Goal: Transaction & Acquisition: Purchase product/service

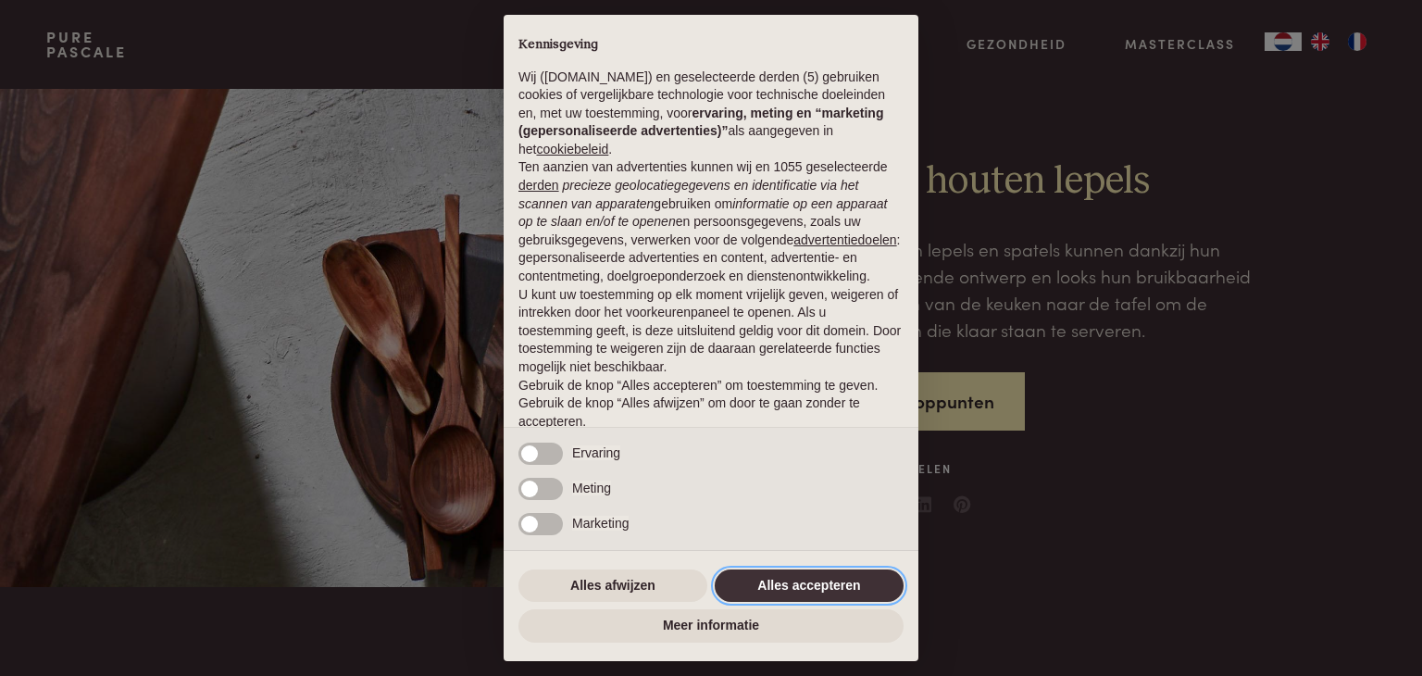
drag, startPoint x: 793, startPoint y: 581, endPoint x: 774, endPoint y: 573, distance: 19.9
click at [784, 580] on button "Alles accepteren" at bounding box center [809, 586] width 189 height 33
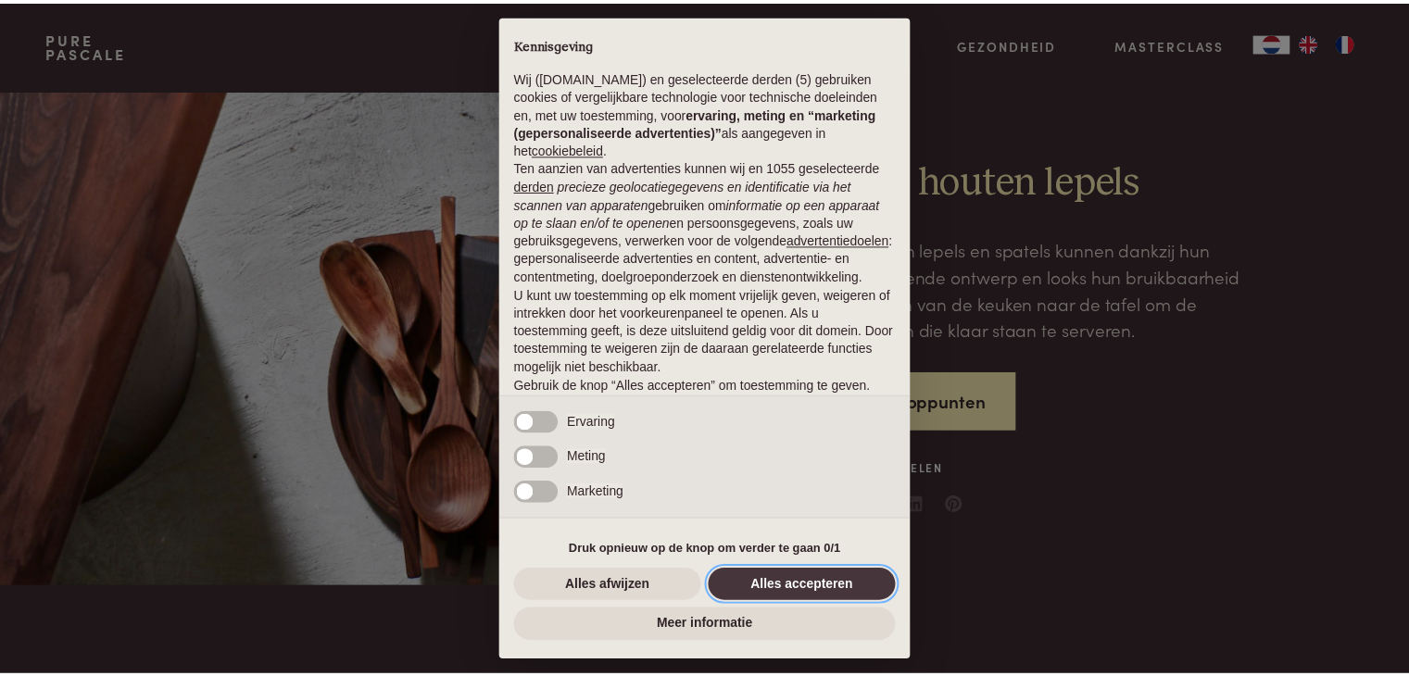
scroll to position [69, 0]
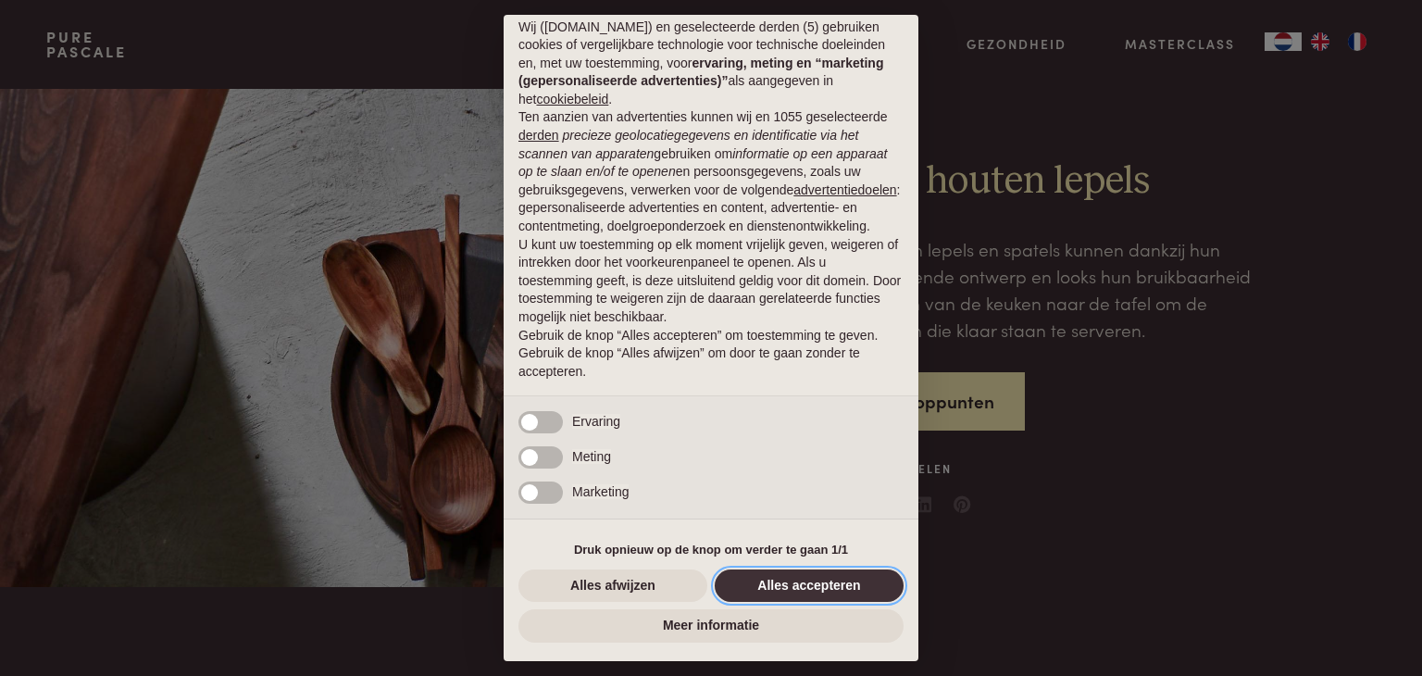
click at [867, 582] on button "Alles accepteren" at bounding box center [809, 586] width 189 height 33
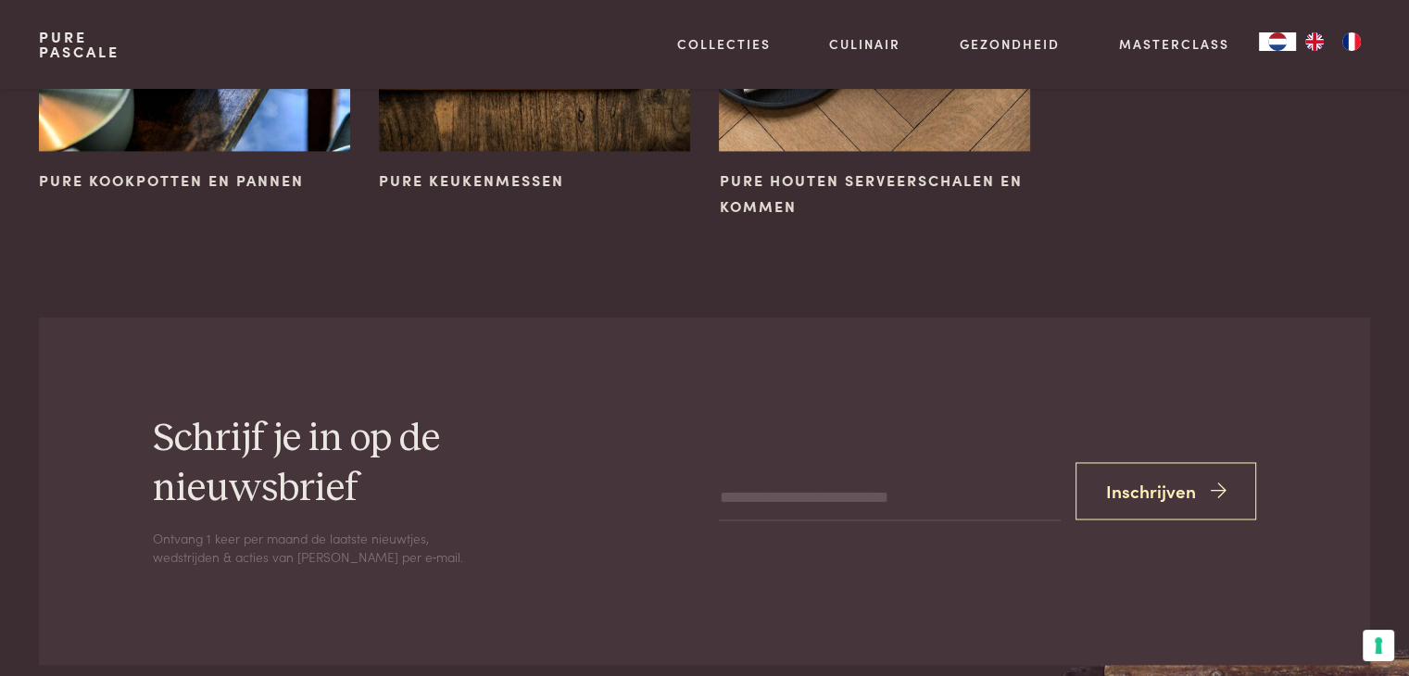
scroll to position [2500, 0]
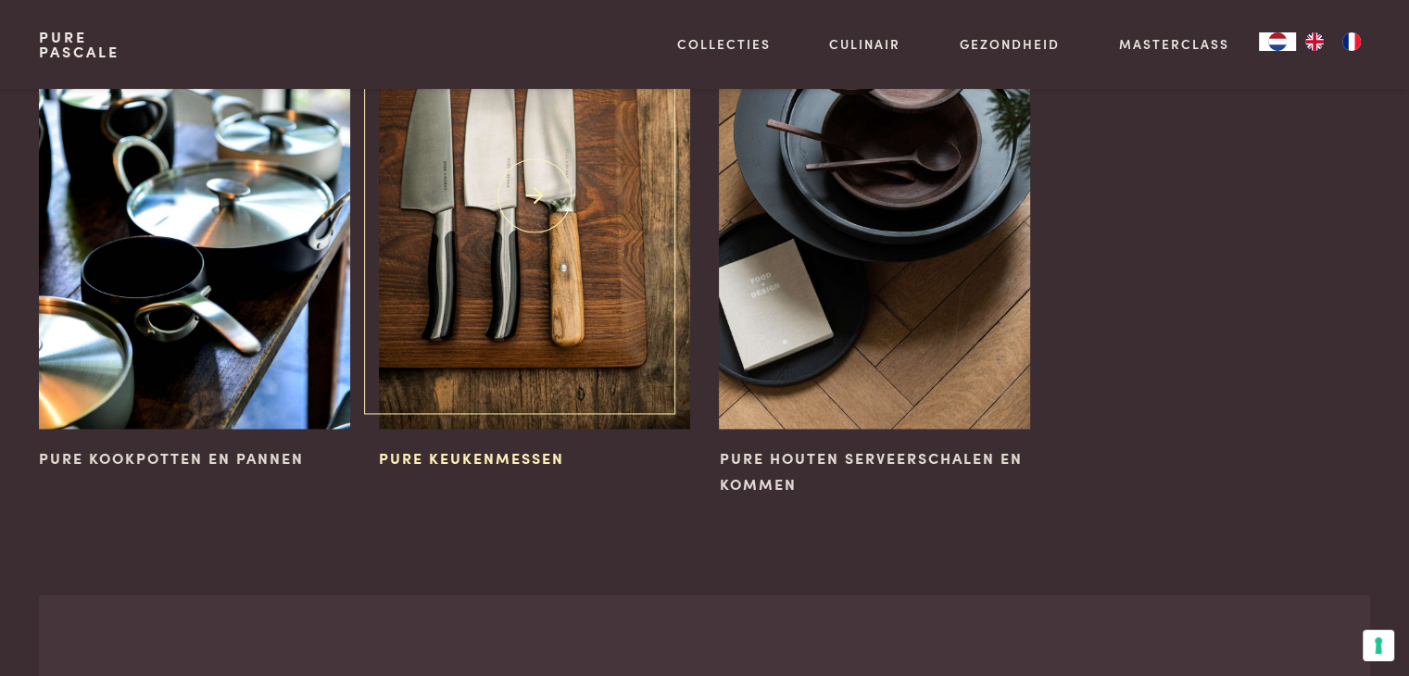
click at [458, 257] on img at bounding box center [534, 196] width 310 height 466
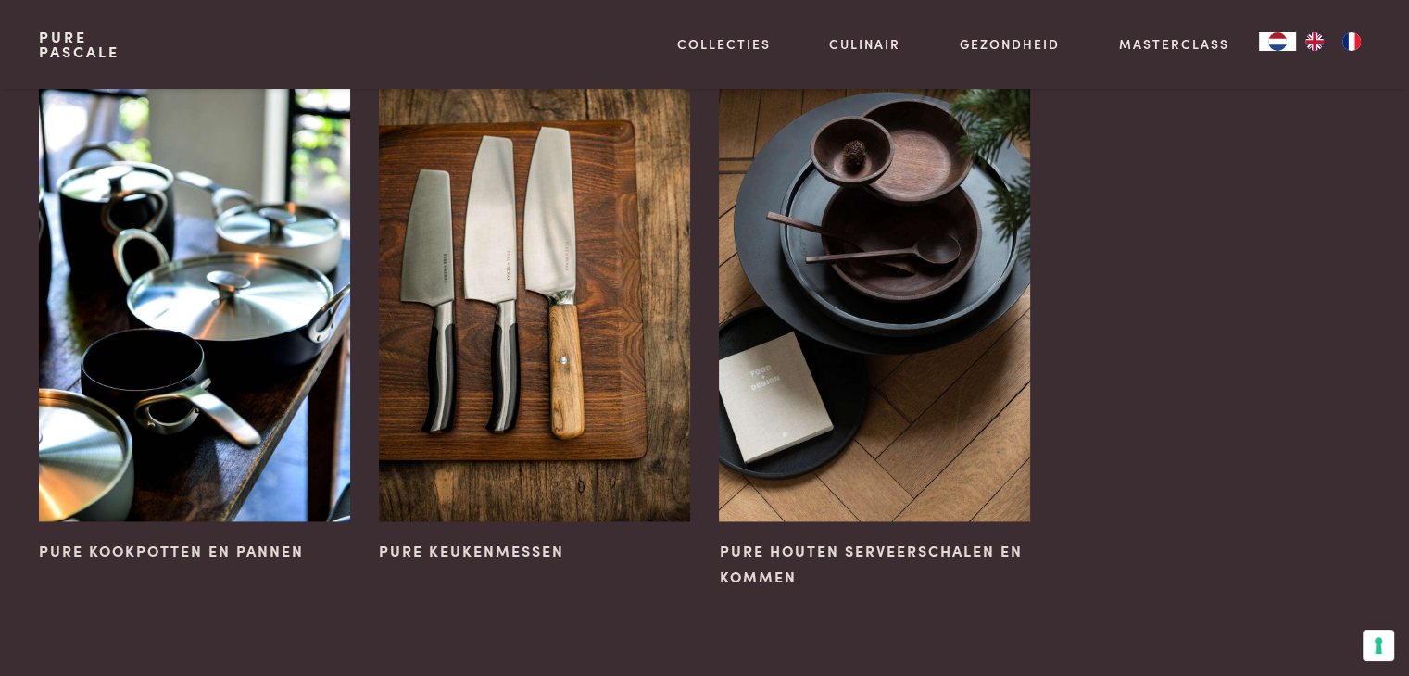
scroll to position [2315, 0]
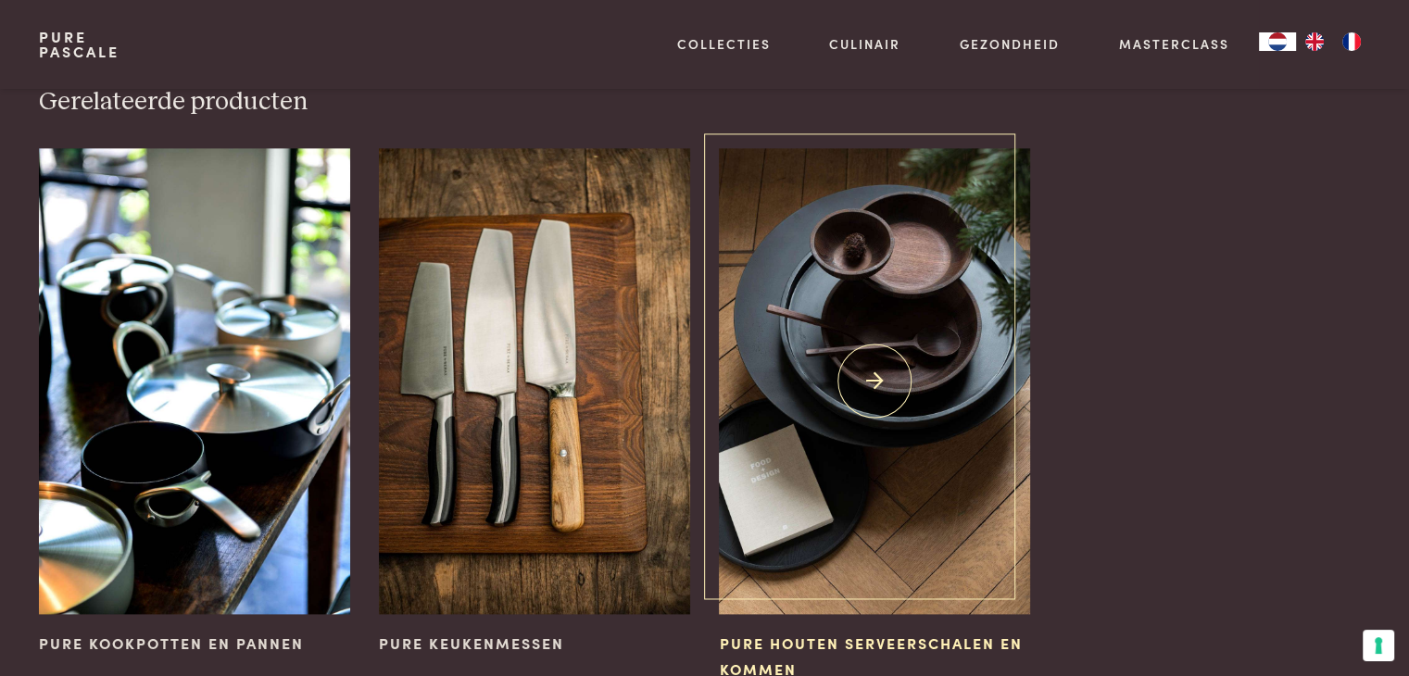
click at [895, 434] on img at bounding box center [874, 381] width 310 height 466
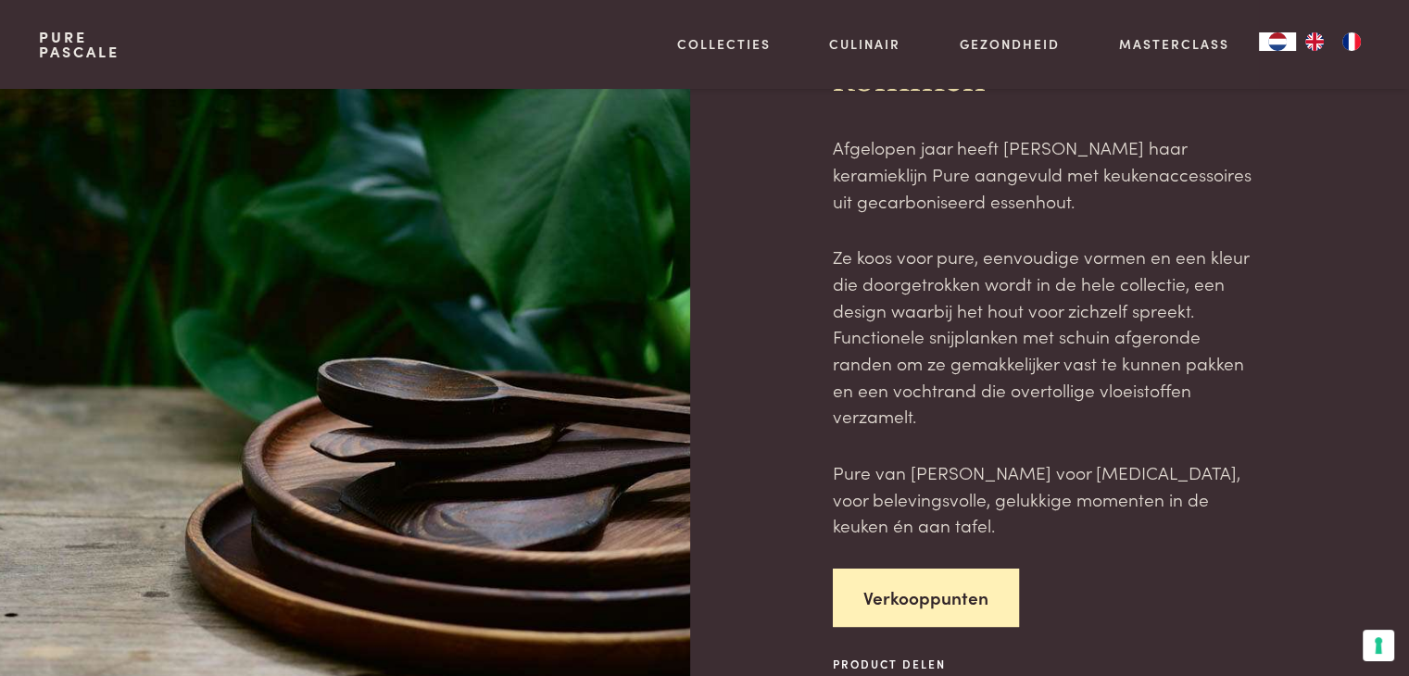
scroll to position [278, 0]
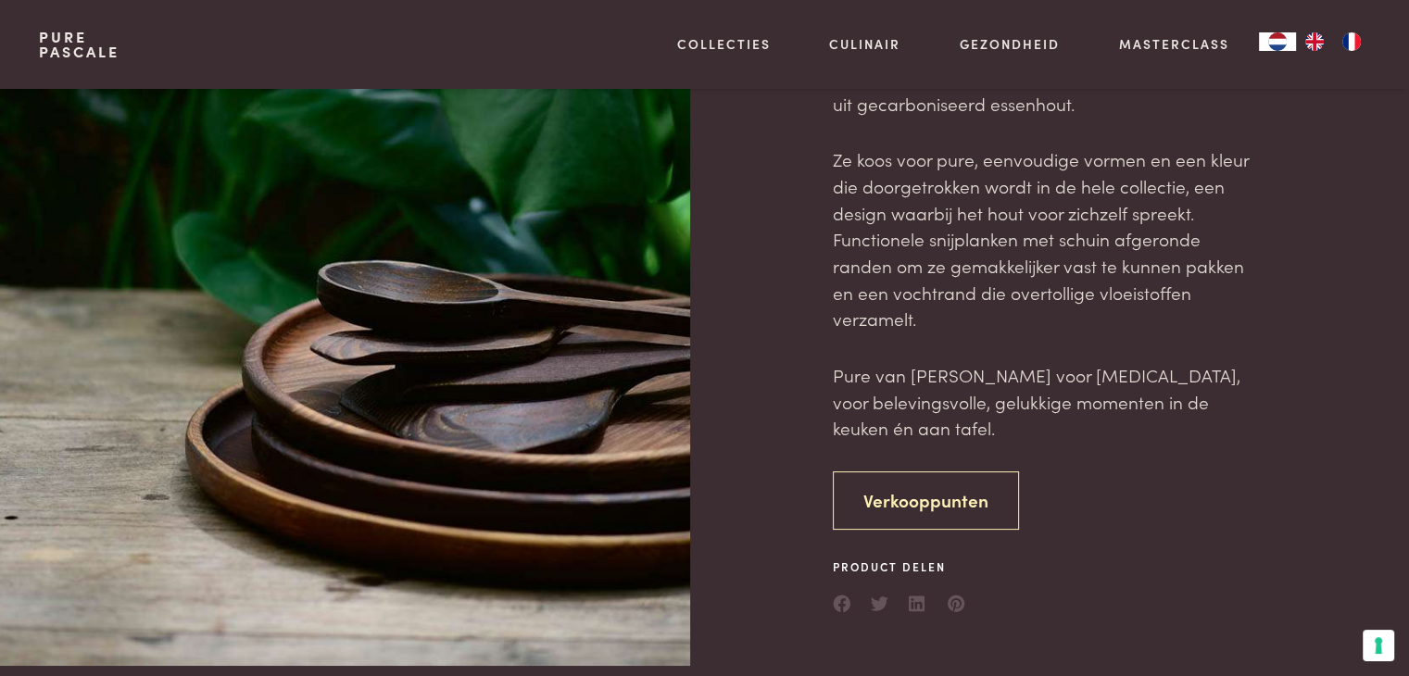
click at [900, 496] on link "Verkooppunten" at bounding box center [926, 500] width 186 height 58
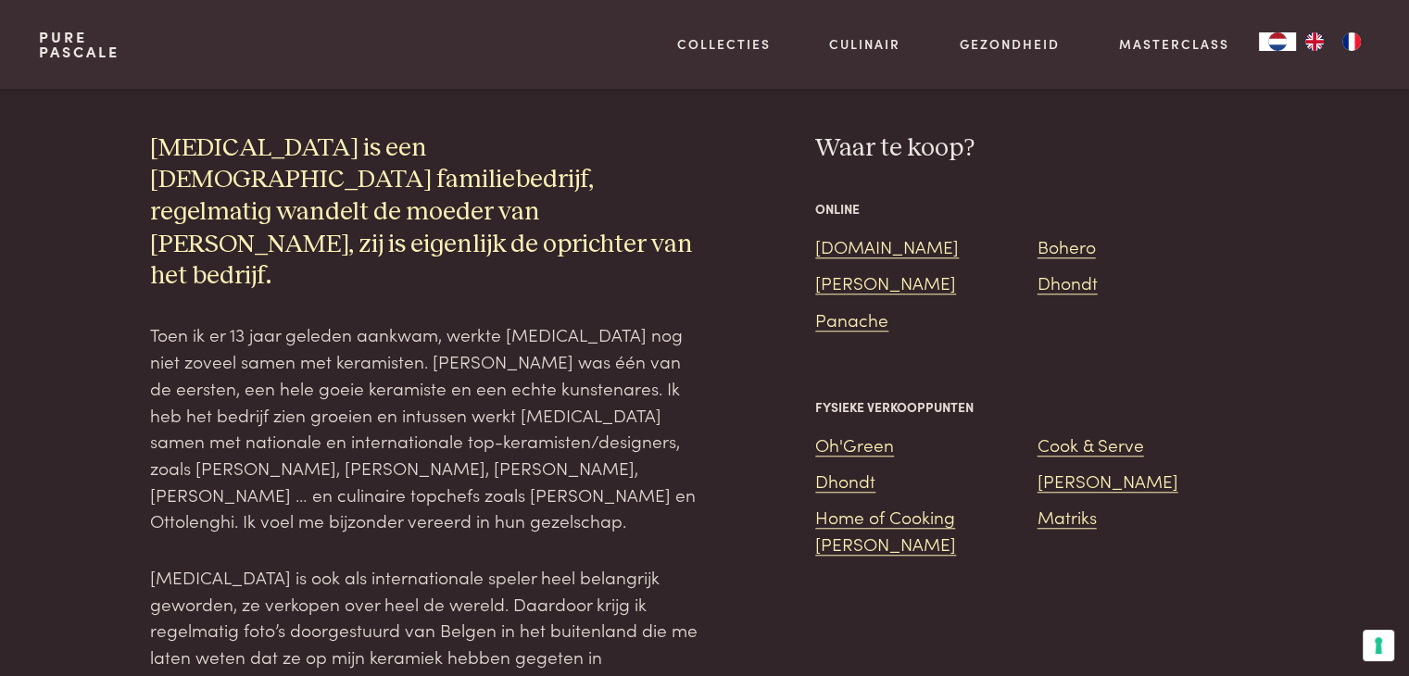
scroll to position [1539, 0]
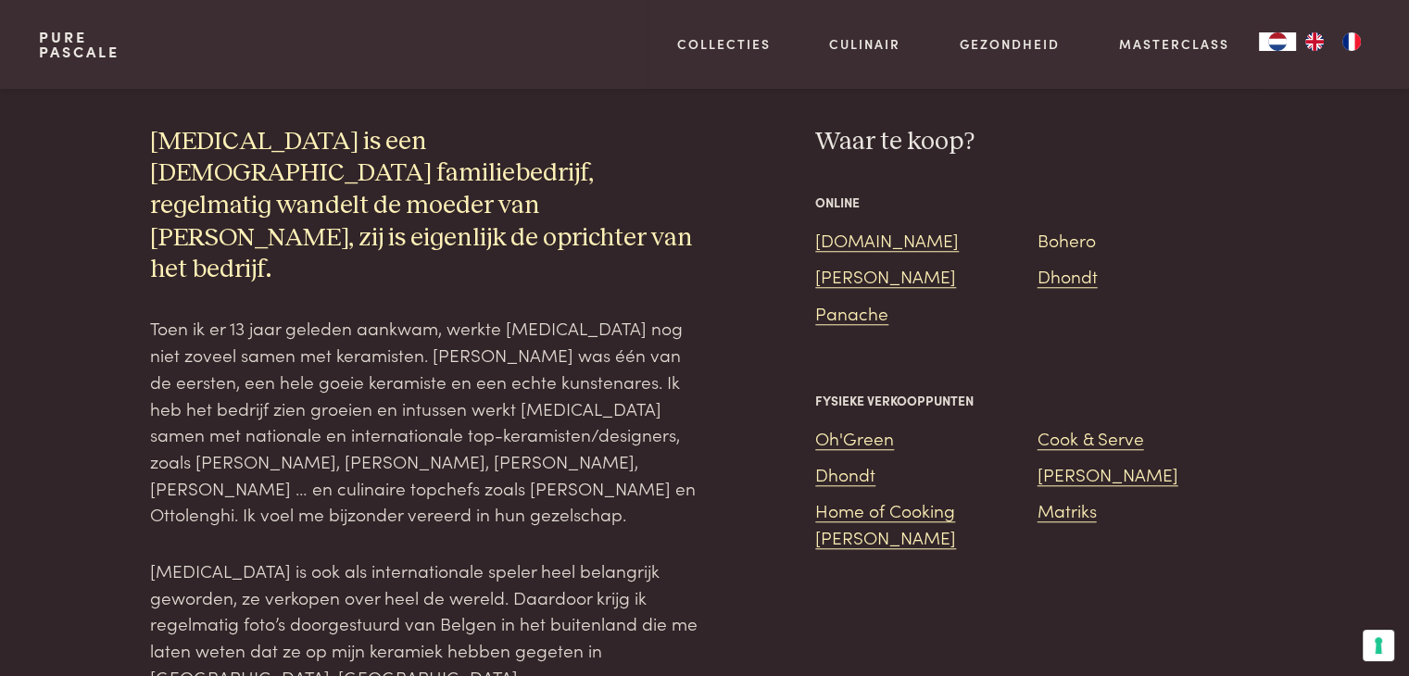
click at [1059, 227] on link "Bohero" at bounding box center [1066, 239] width 58 height 25
click at [841, 227] on link "[DOMAIN_NAME]" at bounding box center [887, 239] width 144 height 25
click at [870, 263] on link "[PERSON_NAME]" at bounding box center [885, 275] width 141 height 25
